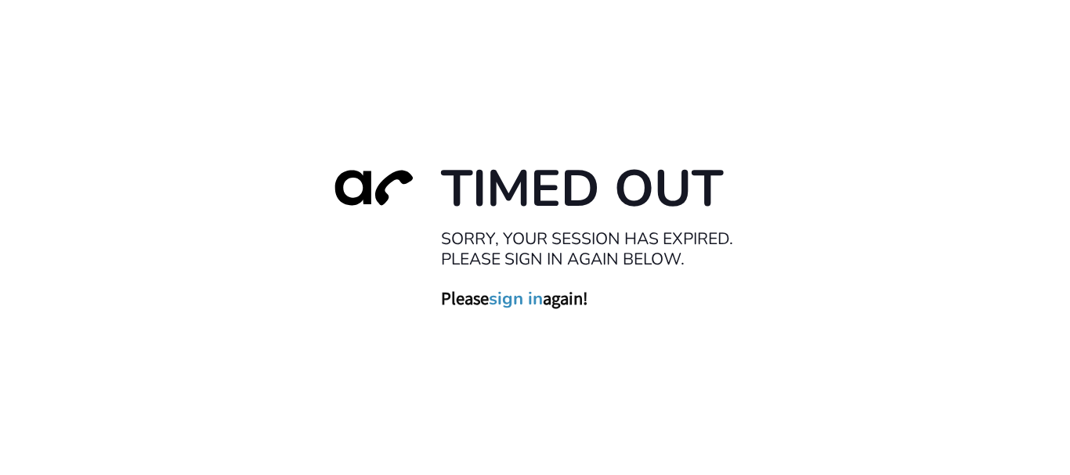
click at [580, 457] on div "Timed Out Sorry, your session has expired. Please sign in again below. Please s…" at bounding box center [535, 237] width 1070 height 475
click at [566, 424] on div "Timed Out Sorry, your session has expired. Please sign in again below. Please s…" at bounding box center [535, 237] width 1070 height 475
click at [595, 86] on div "Timed Out Sorry, your session has expired. Please sign in again below. Please s…" at bounding box center [535, 237] width 1070 height 475
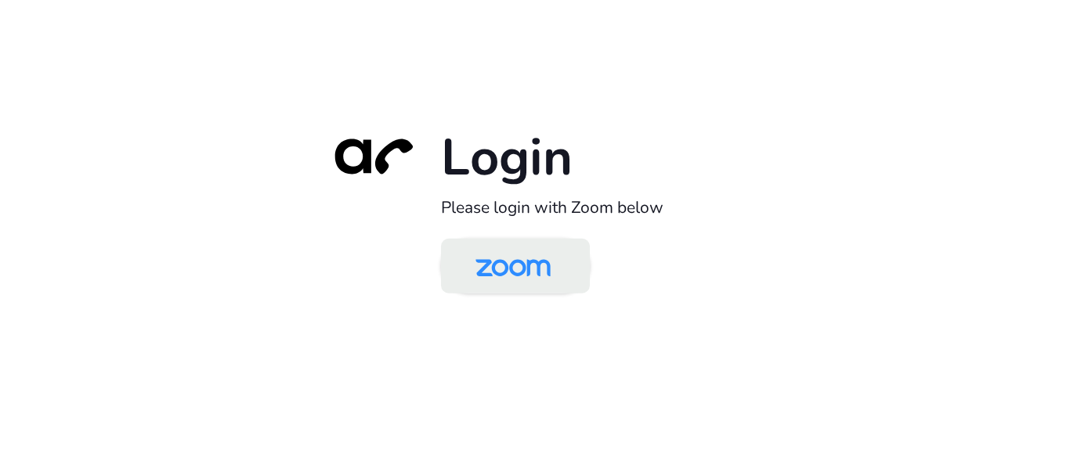
click at [545, 266] on img at bounding box center [513, 267] width 108 height 51
click at [511, 248] on img at bounding box center [513, 267] width 108 height 51
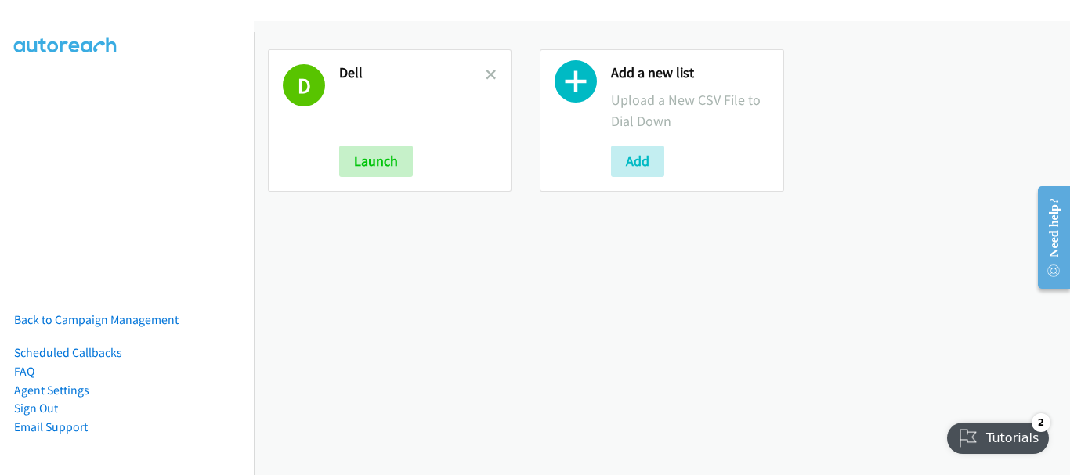
click at [479, 297] on div "D Dell Launch Add a new list Upload a New CSV File to Dial Down Add" at bounding box center [662, 248] width 816 height 454
click at [496, 307] on div "D Dell Launch Add a new list Upload a New CSV File to Dial Down Add" at bounding box center [662, 248] width 816 height 454
click at [591, 330] on div "D Dell Launch Add a new list Upload a New CSV File to Dial Down Add" at bounding box center [662, 248] width 816 height 454
click at [566, 395] on div "D Dell Launch Add a new list Upload a New CSV File to Dial Down Add" at bounding box center [662, 248] width 816 height 454
click at [564, 390] on div "D Dell Launch Add a new list Upload a New CSV File to Dial Down Add" at bounding box center [662, 248] width 816 height 454
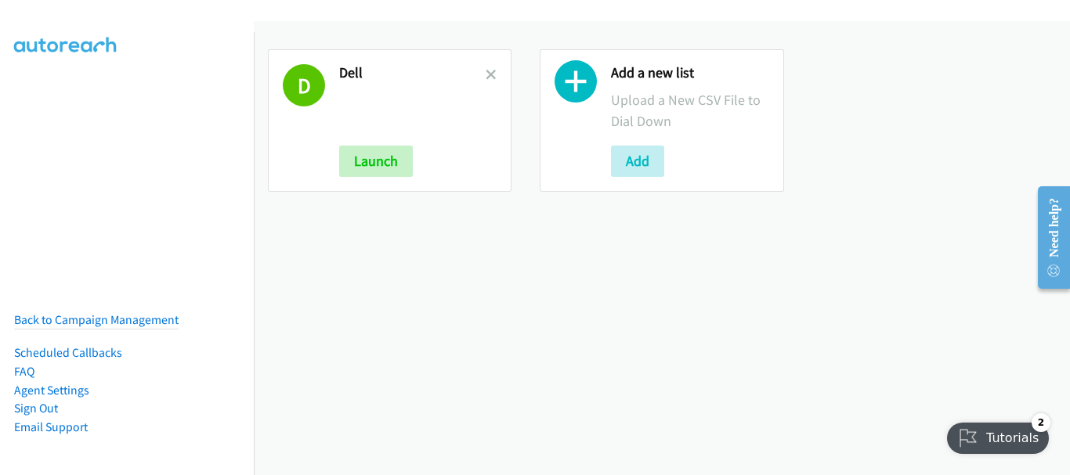
click at [1016, 323] on div "D Dell Launch Add a new list Upload a New CSV File to Dial Down Add" at bounding box center [662, 248] width 816 height 454
drag, startPoint x: 1035, startPoint y: 157, endPoint x: 638, endPoint y: 107, distance: 400.2
click at [1035, 157] on div "D Dell Launch Add a new list Upload a New CSV File to Dial Down Add" at bounding box center [662, 120] width 816 height 171
